Goal: Information Seeking & Learning: Learn about a topic

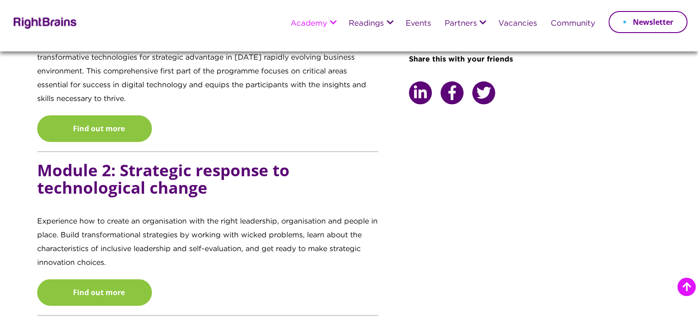
scroll to position [918, 0]
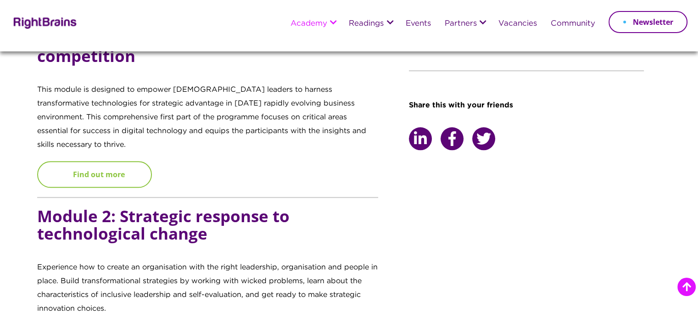
click at [103, 161] on link "Find out more" at bounding box center [94, 174] width 115 height 27
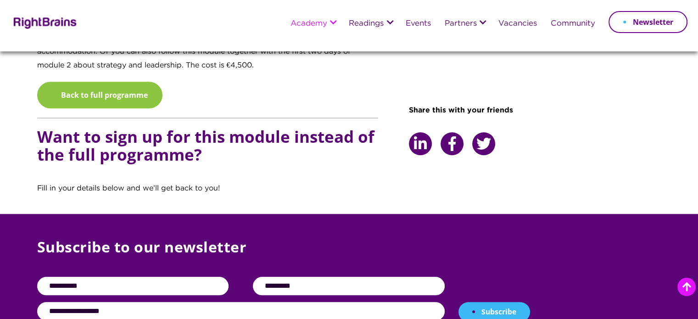
scroll to position [734, 0]
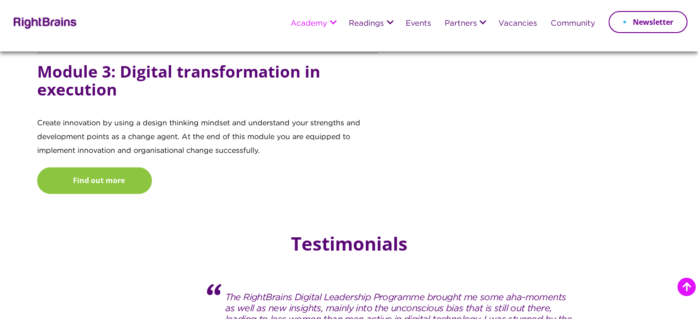
scroll to position [1241, 0]
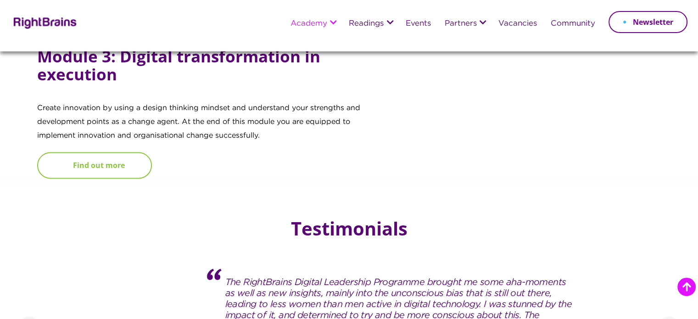
click at [94, 152] on link "Find out more" at bounding box center [94, 165] width 115 height 27
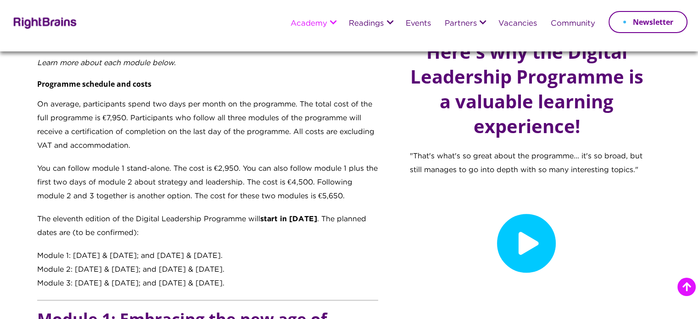
scroll to position [691, 0]
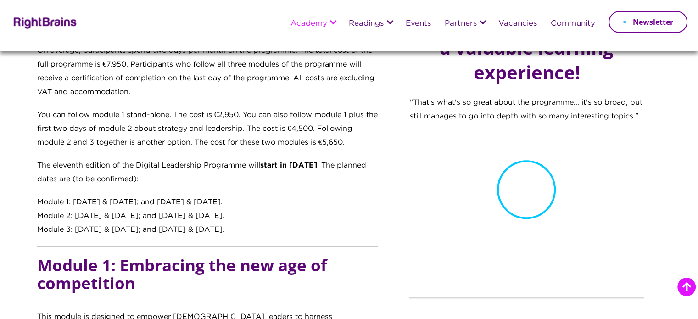
click at [530, 205] on icon at bounding box center [526, 189] width 59 height 59
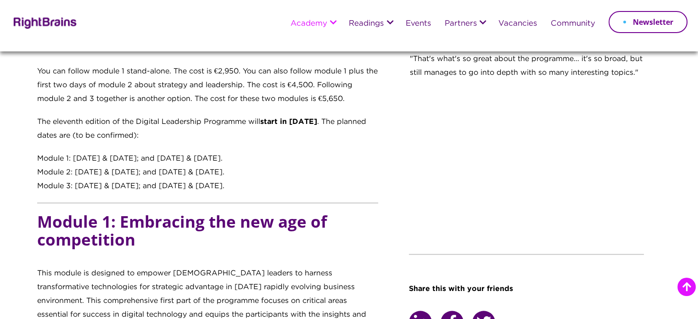
scroll to position [734, 0]
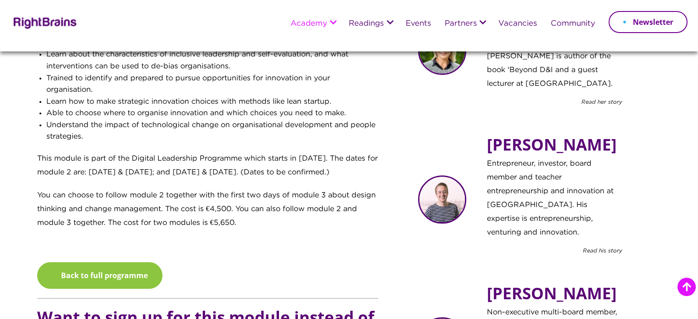
scroll to position [551, 0]
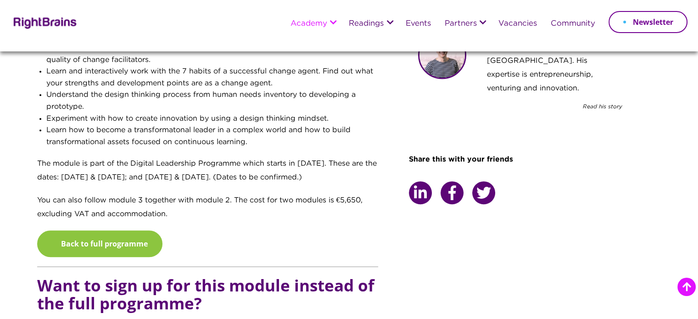
scroll to position [597, 0]
